Goal: Check status: Check status

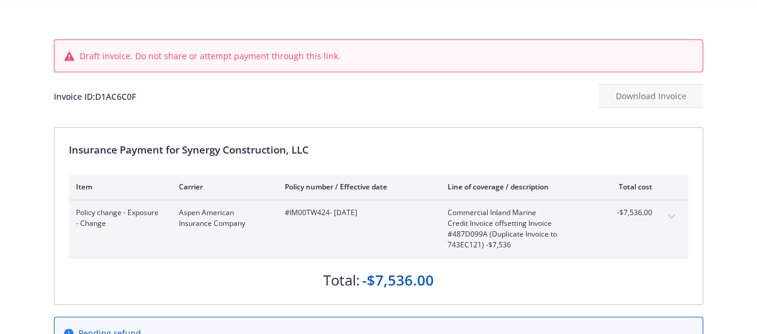
scroll to position [60, 0]
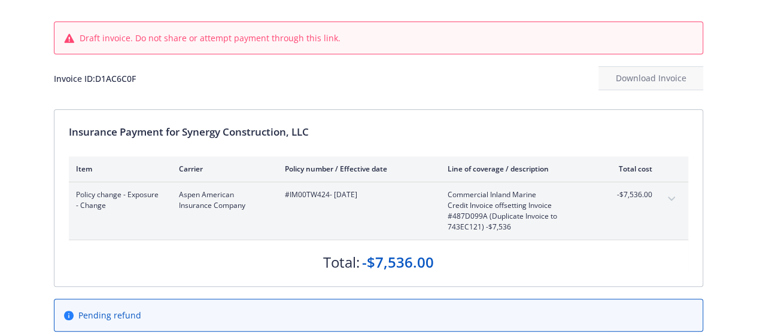
click at [541, 268] on div "Total: -$7,536.00" at bounding box center [378, 256] width 619 height 32
